Goal: Task Accomplishment & Management: Manage account settings

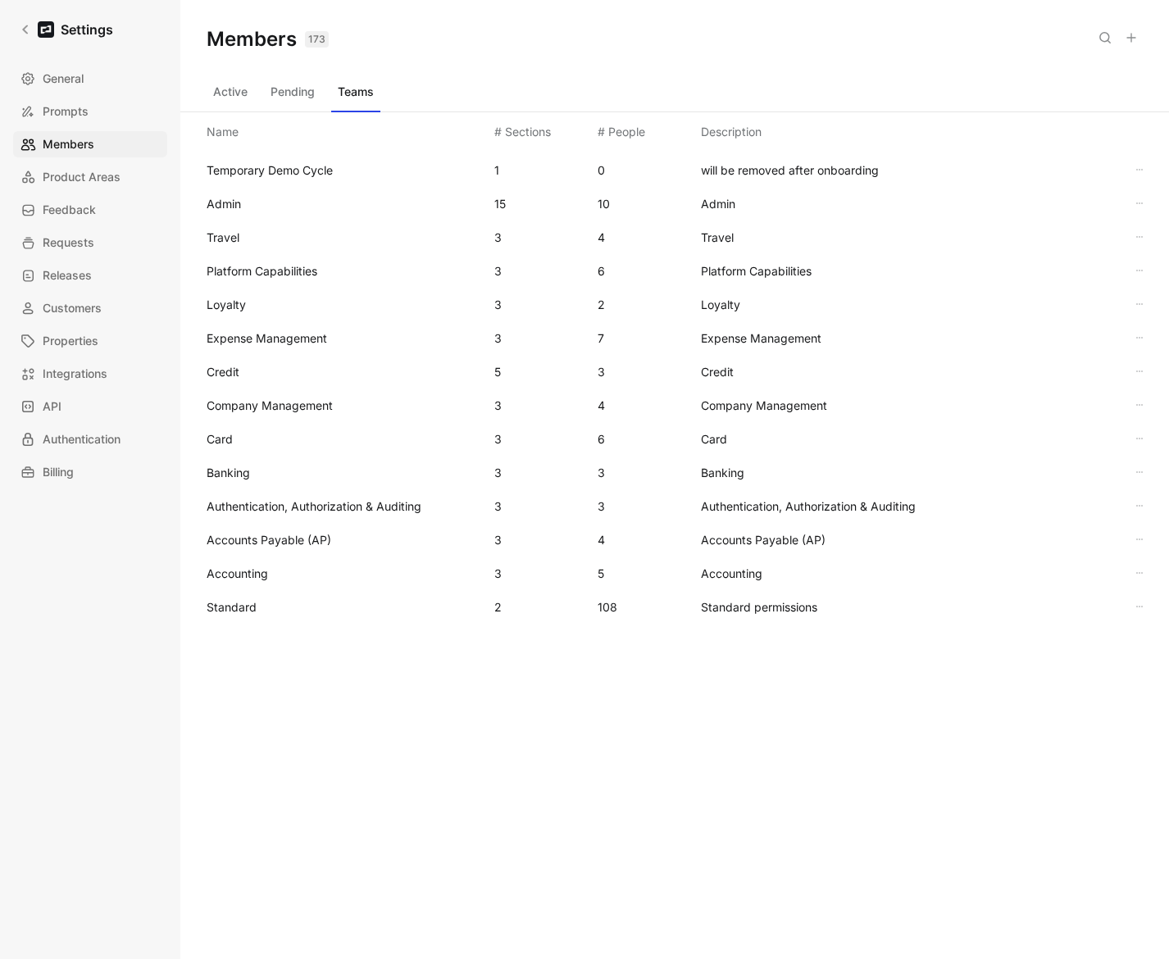
click at [231, 600] on span "Standard" at bounding box center [232, 607] width 50 height 14
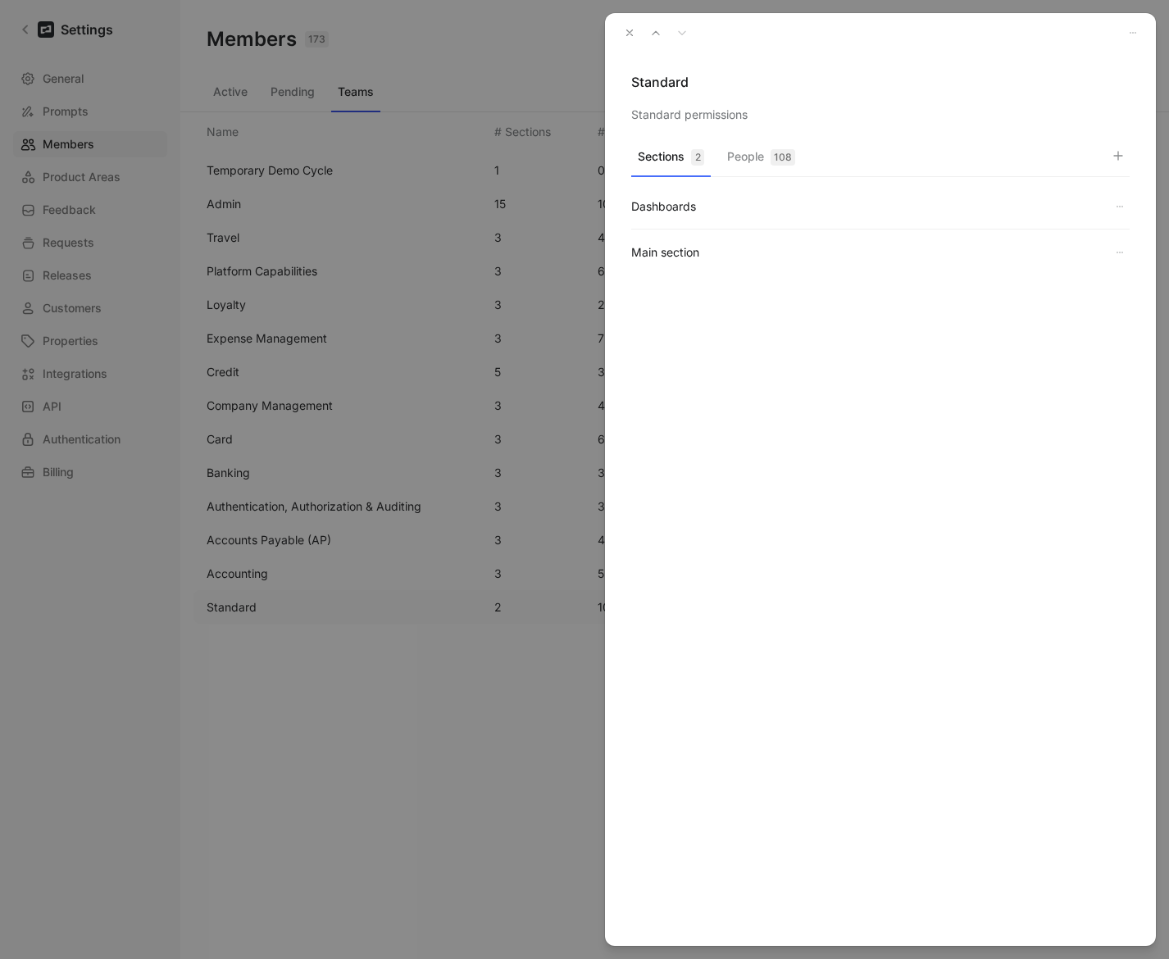
click at [794, 154] on div "108" at bounding box center [782, 157] width 25 height 16
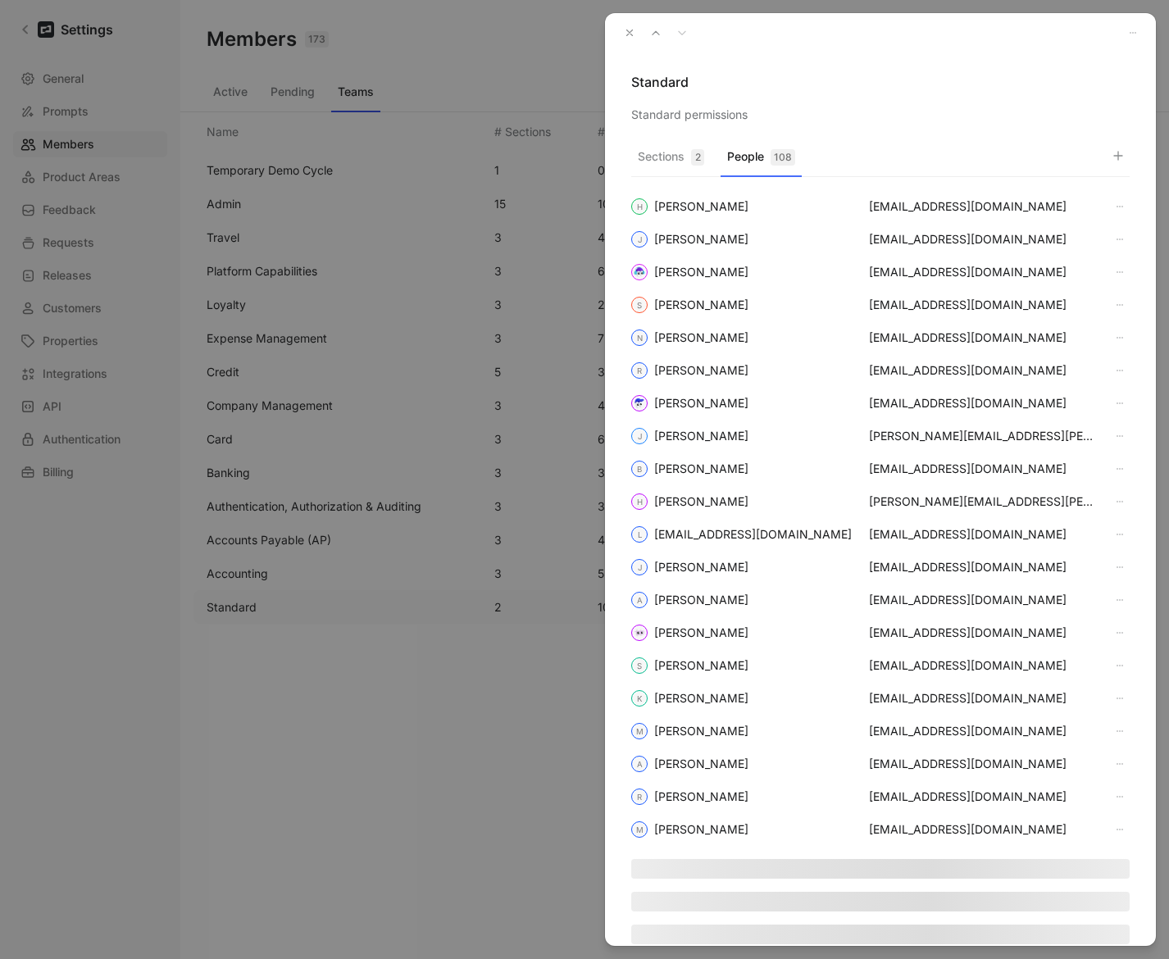
click at [1111, 151] on icon "button" at bounding box center [1117, 155] width 13 height 13
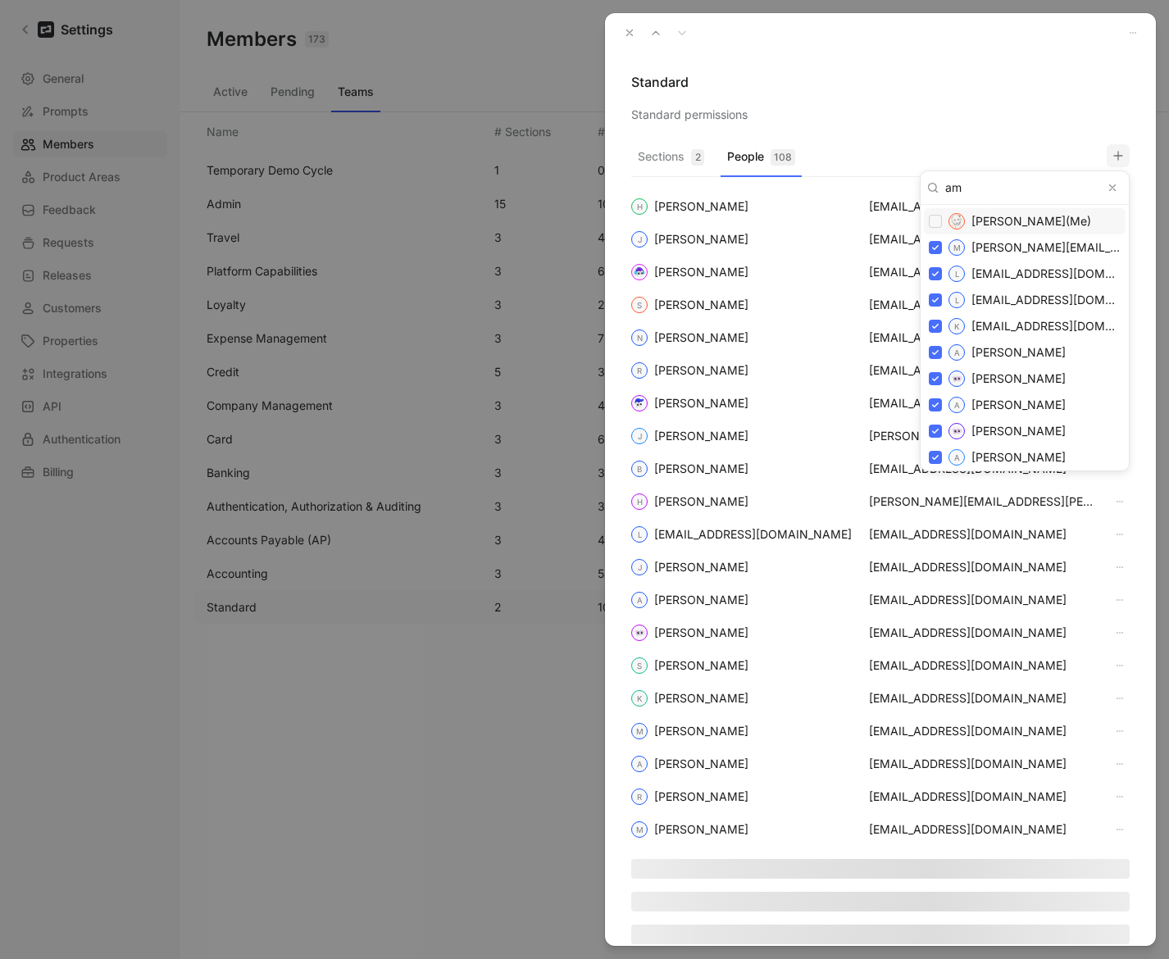
type input "ama"
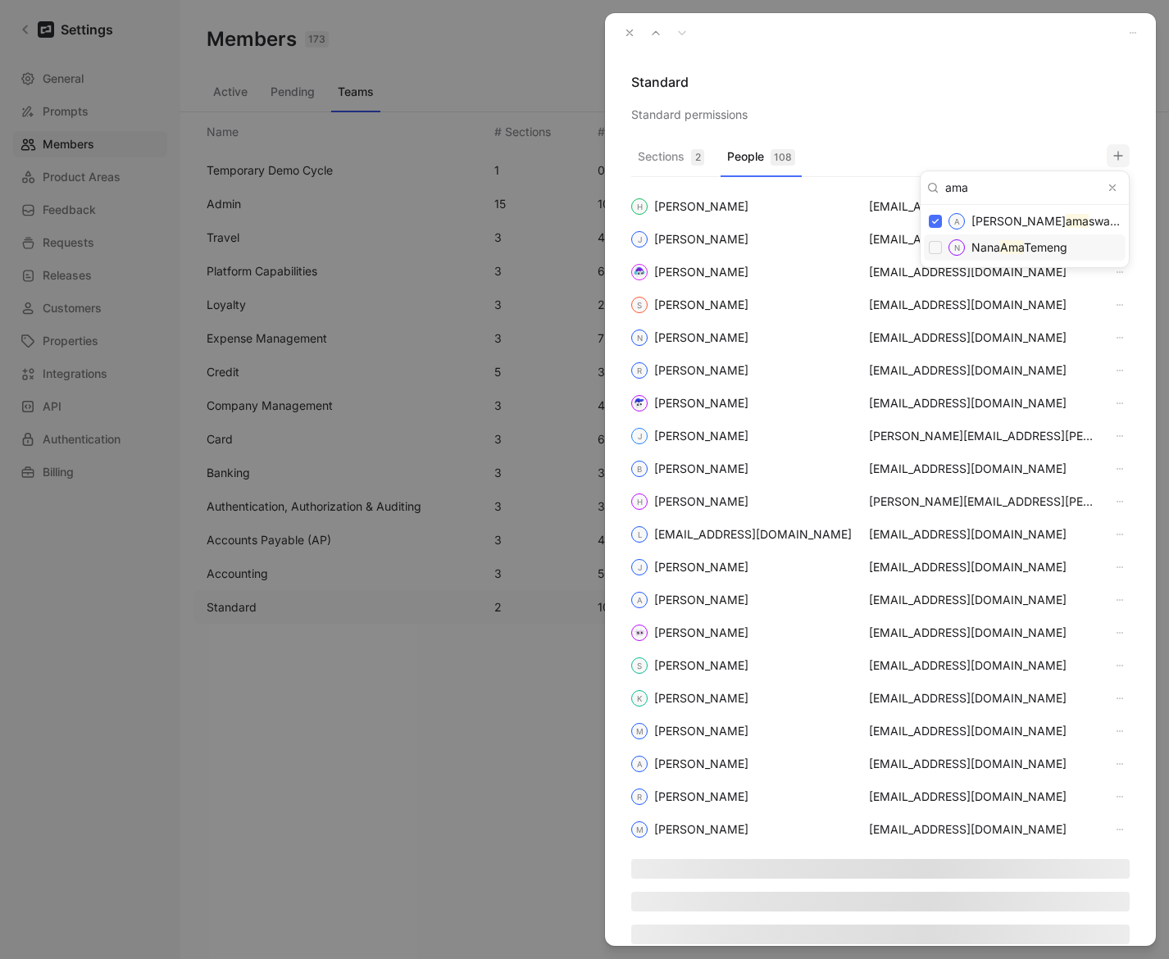
click at [943, 245] on div "N [PERSON_NAME]" at bounding box center [1025, 247] width 202 height 26
checkbox input "false"
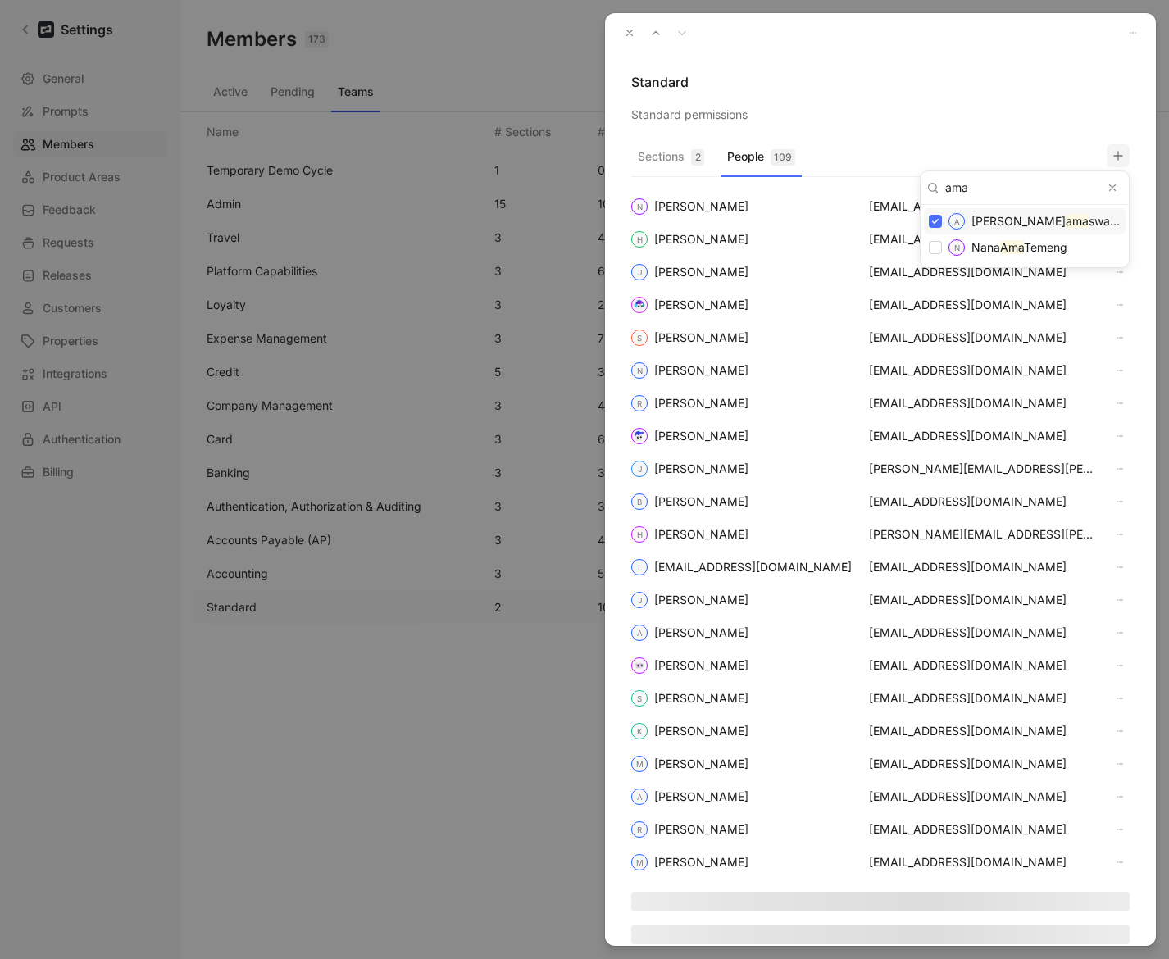
click at [975, 187] on input "ama" at bounding box center [1021, 188] width 164 height 26
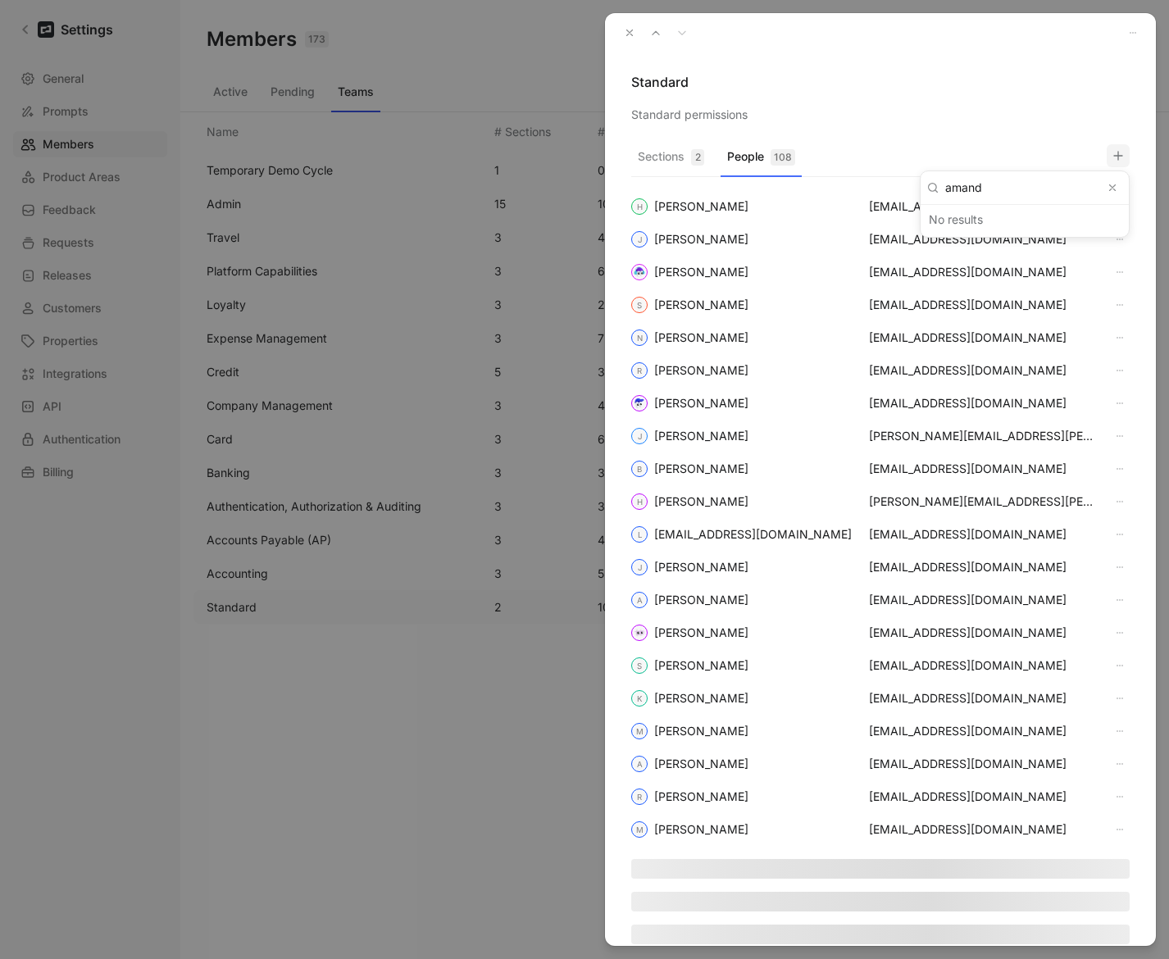
type input "[PERSON_NAME]"
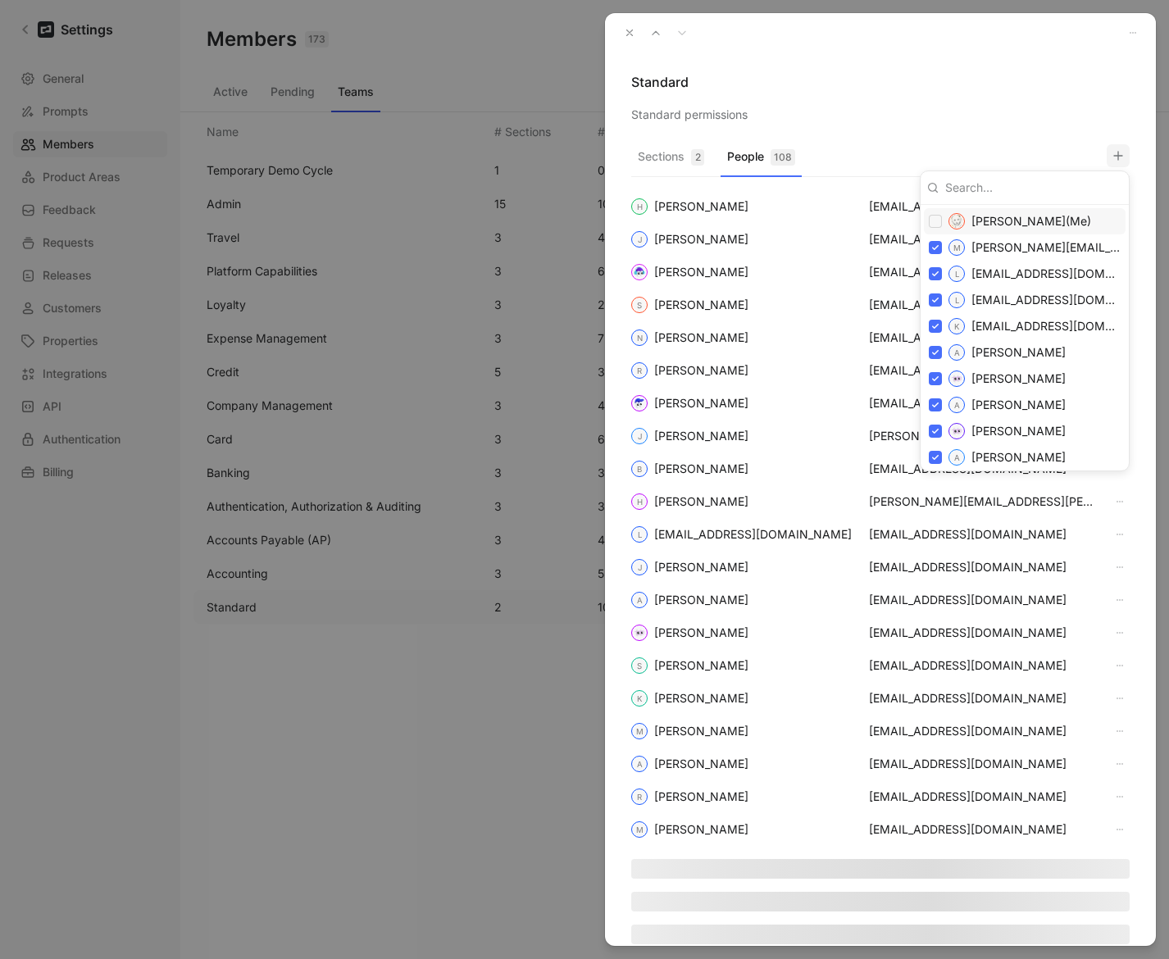
click at [622, 31] on div at bounding box center [584, 479] width 1169 height 959
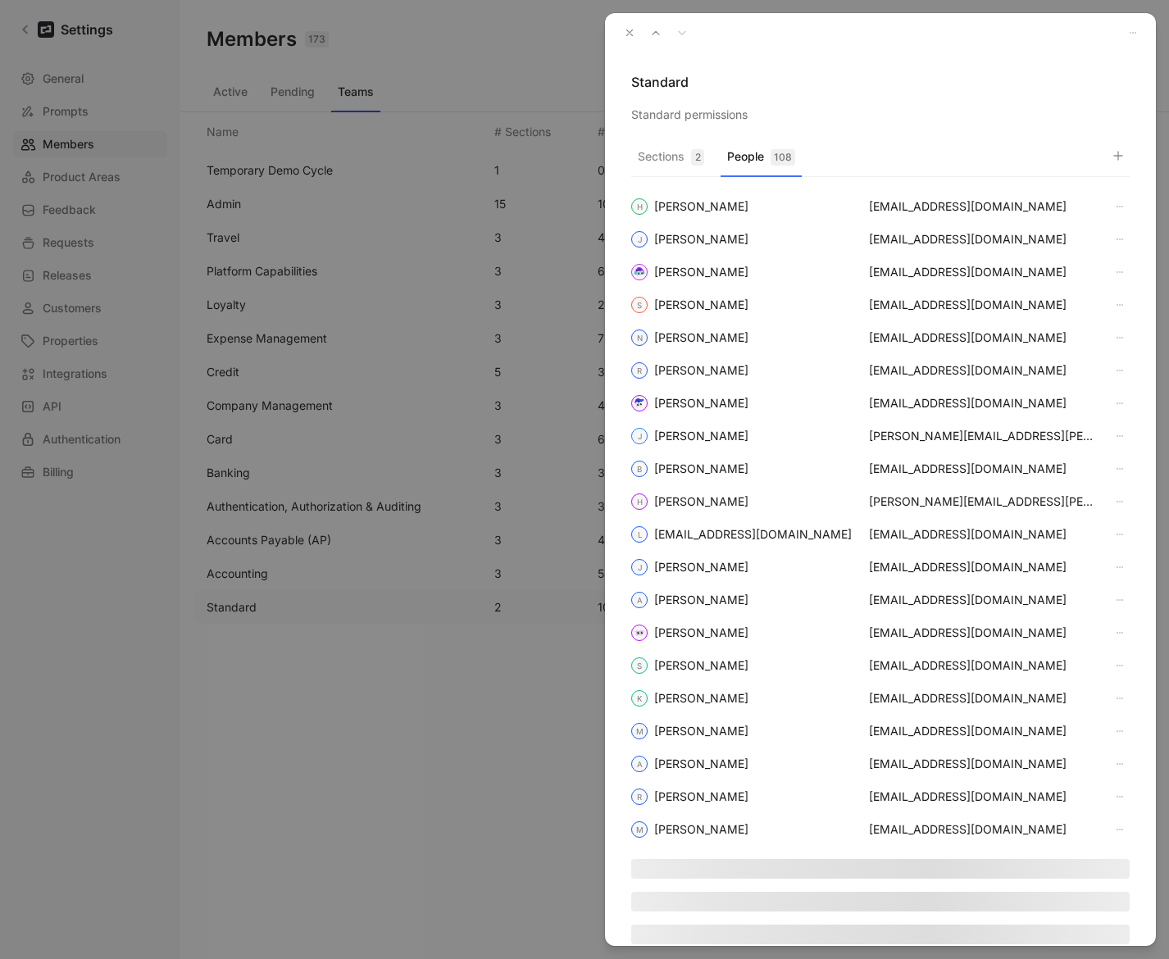
click at [625, 30] on icon "button" at bounding box center [629, 32] width 11 height 11
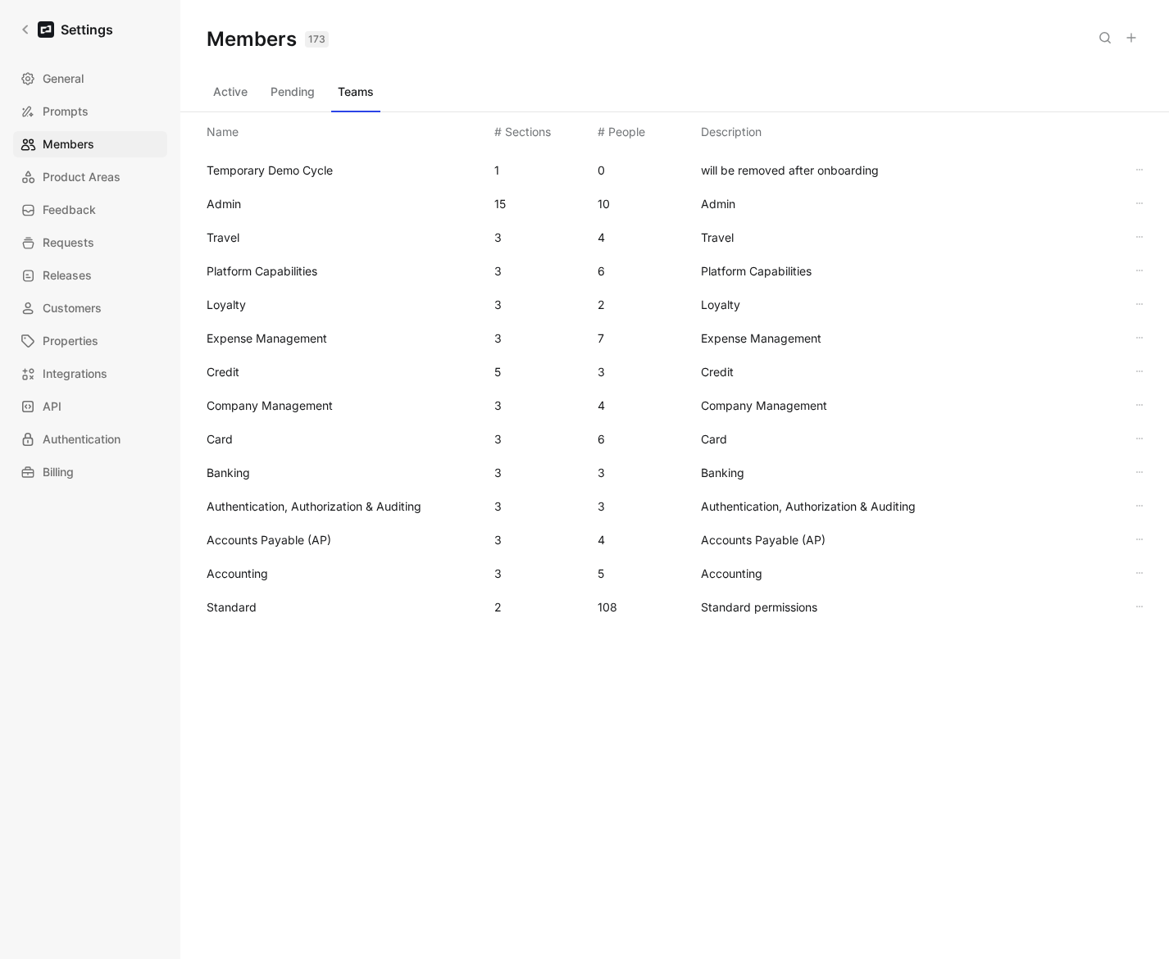
click at [603, 36] on div "Members 173 Saved" at bounding box center [674, 39] width 989 height 79
